Goal: Find specific page/section: Find specific page/section

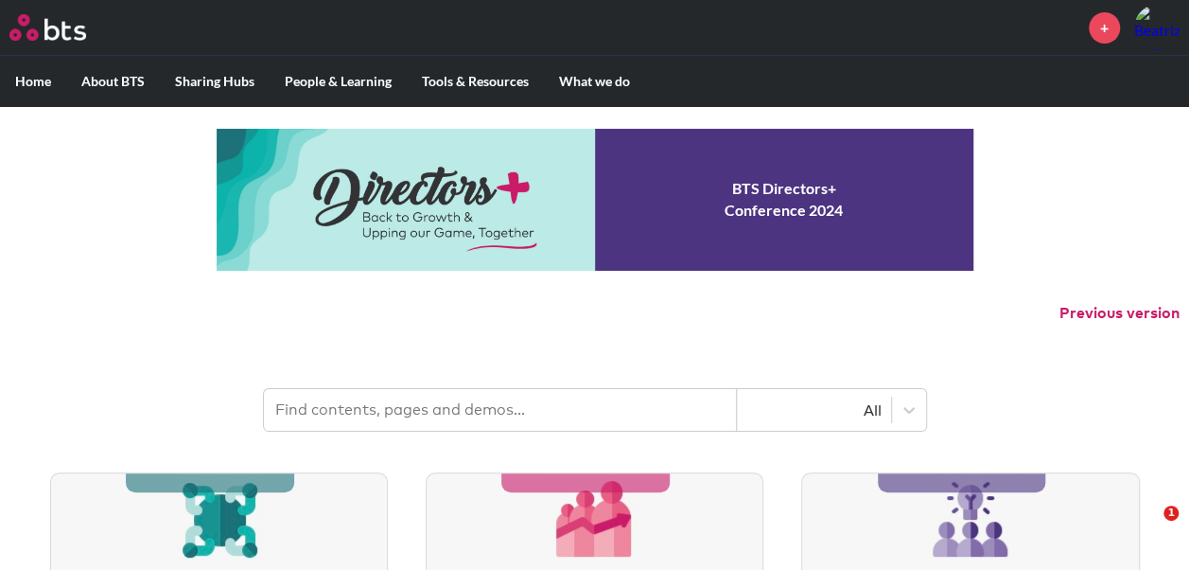
click at [443, 413] on input "text" at bounding box center [500, 410] width 473 height 42
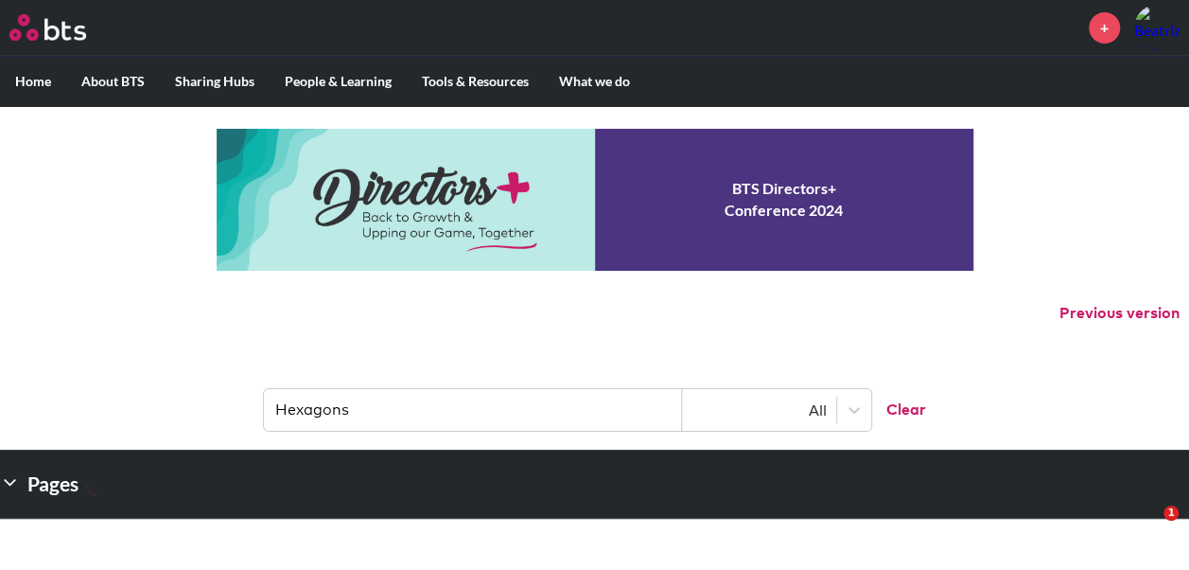
type input "Hexagons"
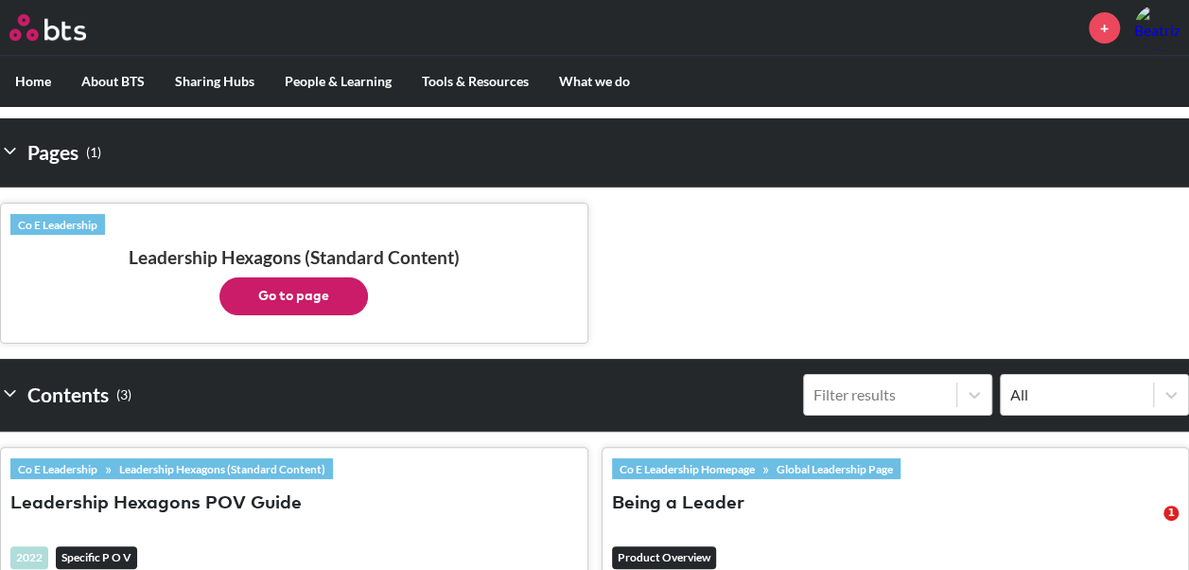
scroll to position [330, 0]
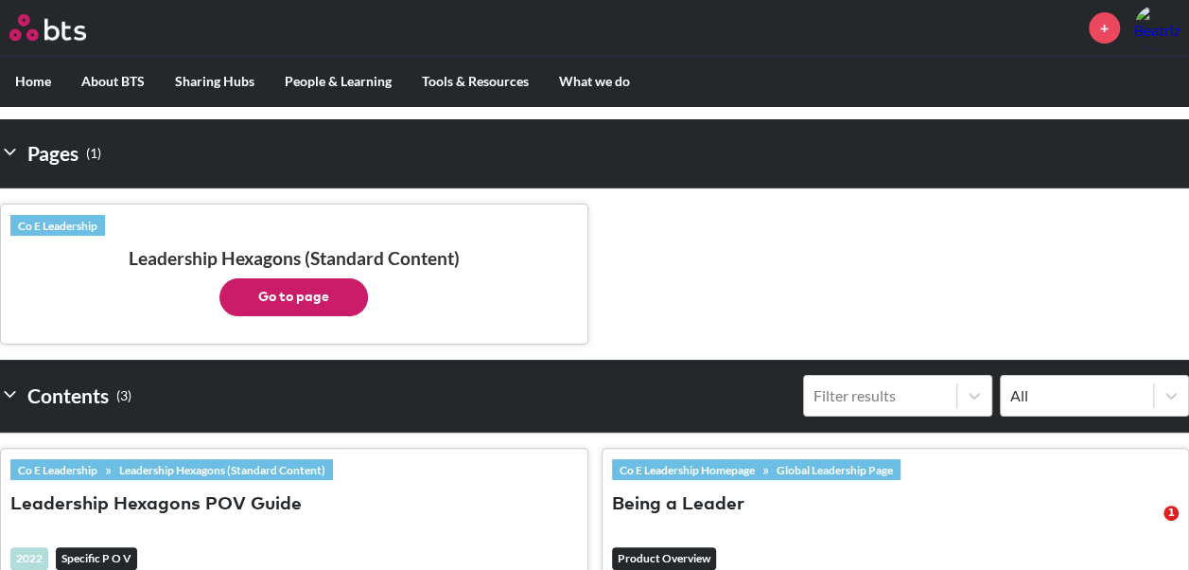
click at [289, 282] on button "Go to page" at bounding box center [293, 297] width 149 height 38
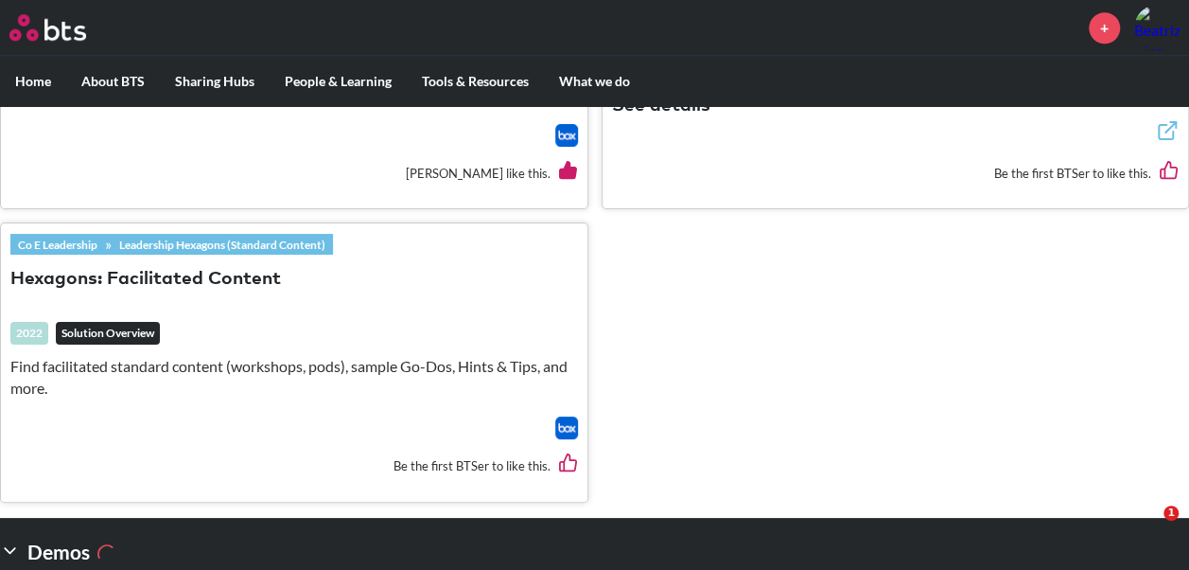
scroll to position [900, 0]
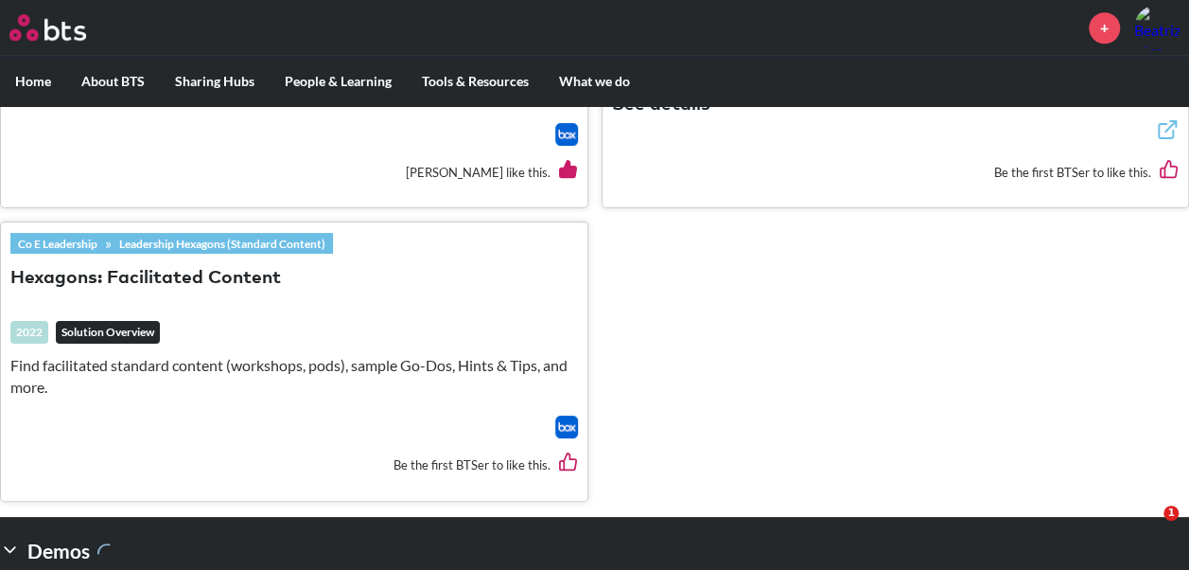
click at [125, 280] on button "Hexagons: Facilitated Content" at bounding box center [145, 279] width 271 height 26
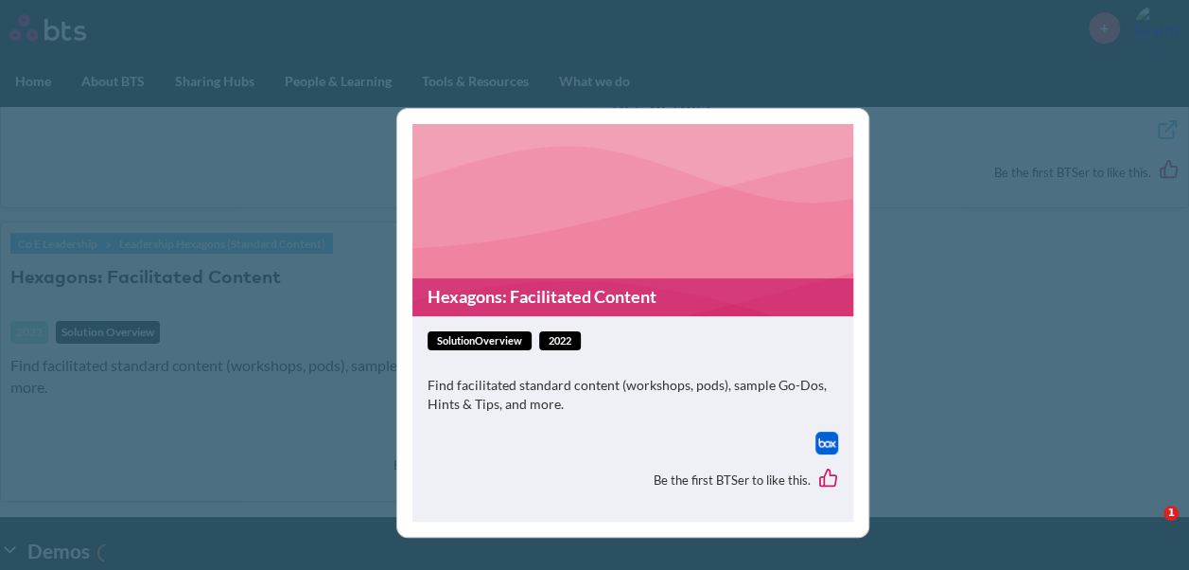
click at [589, 286] on link "Hexagons: Facilitated Content" at bounding box center [632, 296] width 441 height 37
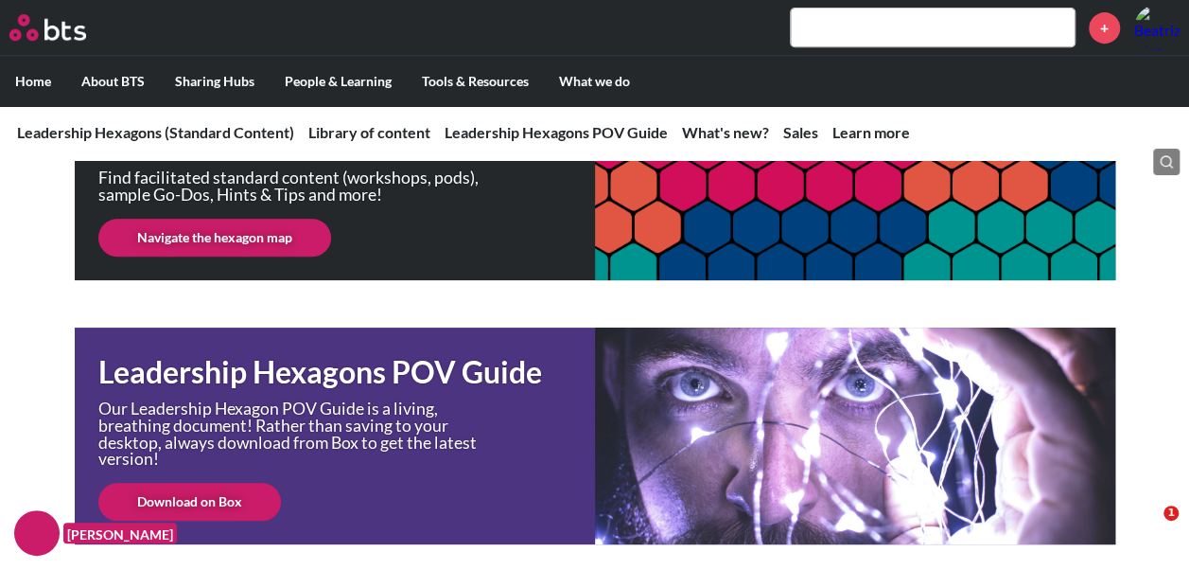
scroll to position [418, 0]
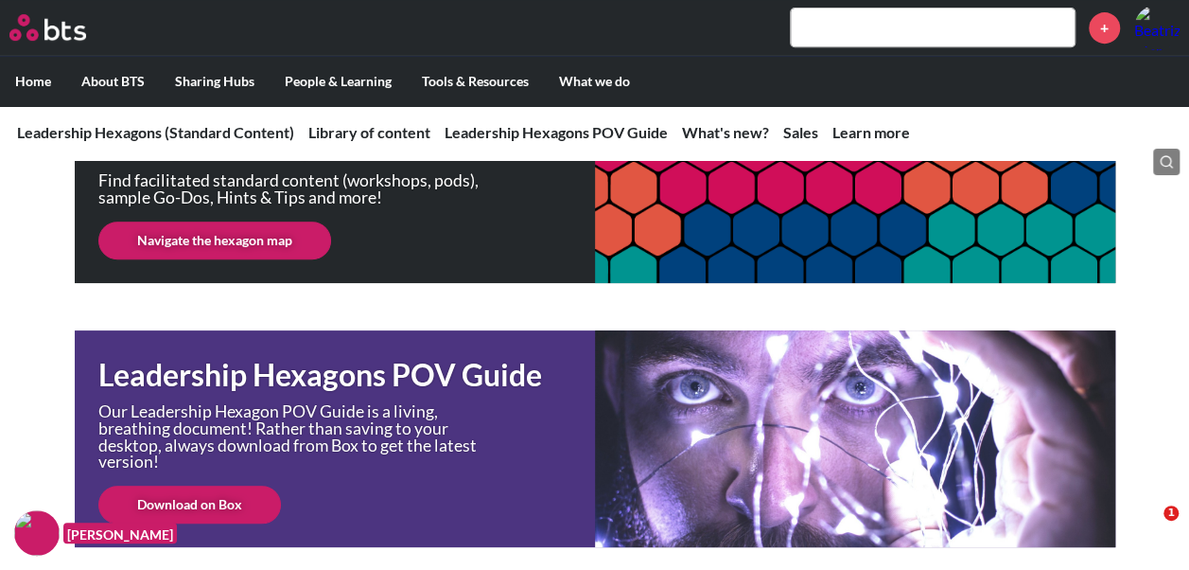
click at [242, 240] on link "Navigate the hexagon map" at bounding box center [214, 240] width 233 height 38
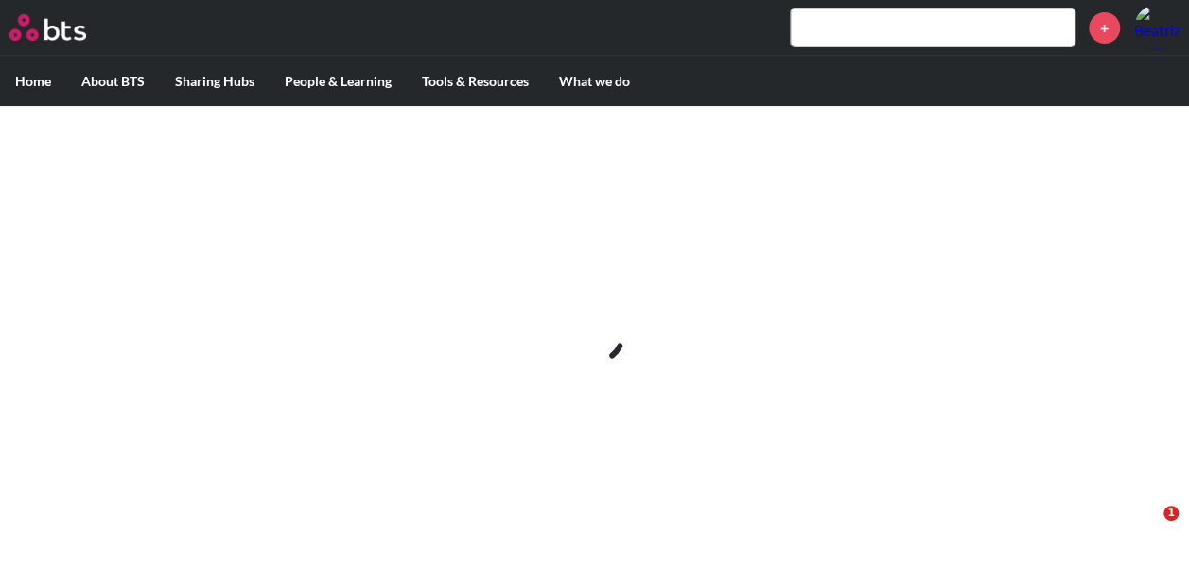
scroll to position [0, 0]
